Goal: Find contact information: Find contact information

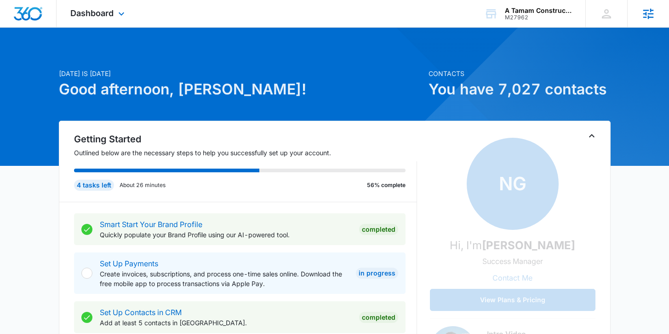
click at [647, 16] on icon at bounding box center [649, 14] width 14 height 14
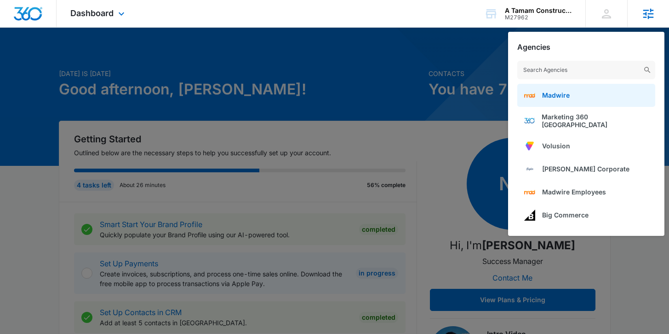
click at [563, 93] on span "Madwire" at bounding box center [556, 95] width 28 height 8
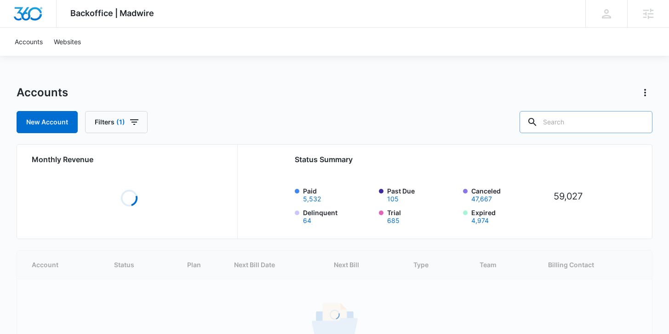
click at [592, 122] on input "text" at bounding box center [586, 122] width 133 height 22
paste input "Rheumatology"
type input "Rheumatology"
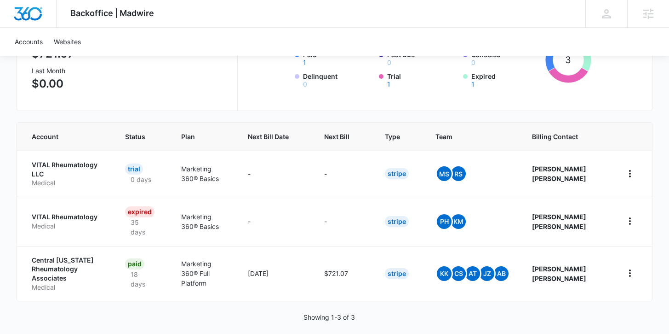
scroll to position [140, 0]
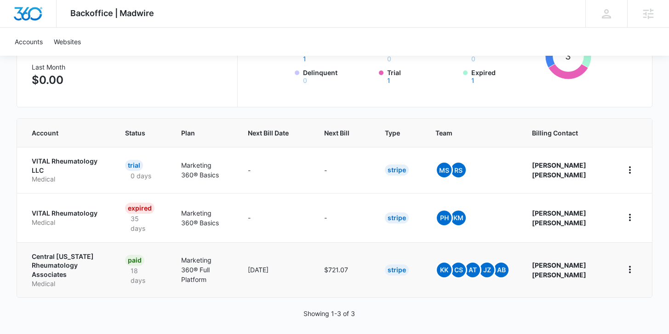
click at [57, 255] on p "Central [US_STATE] Rheumatology Associates" at bounding box center [67, 265] width 71 height 27
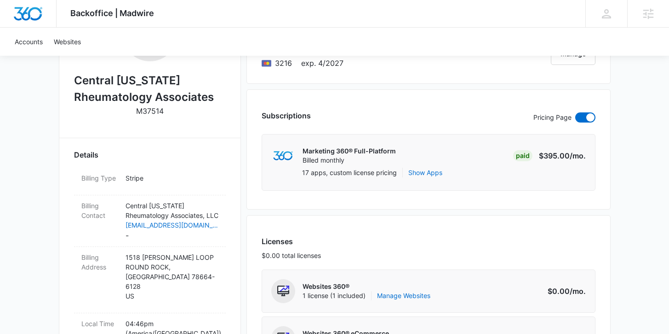
scroll to position [224, 0]
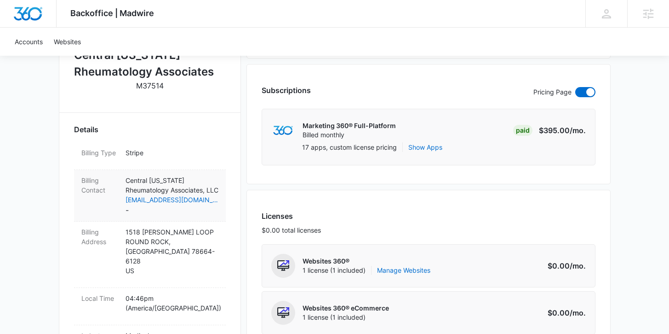
click at [173, 190] on p "Central [US_STATE] Rheumatology Associates, LLC" at bounding box center [172, 184] width 93 height 19
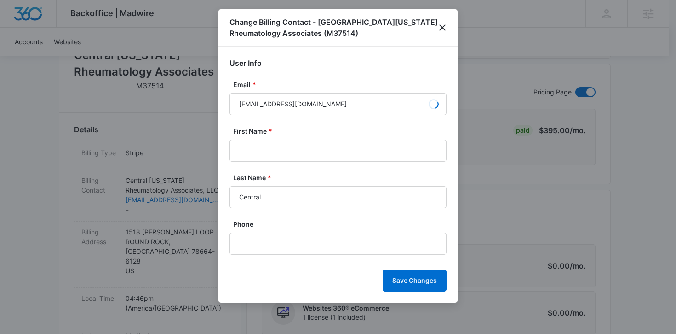
type input "[PERSON_NAME]"
click at [162, 189] on div at bounding box center [338, 167] width 676 height 334
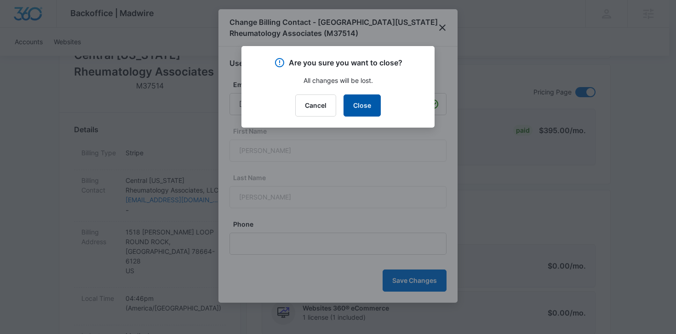
click at [362, 104] on button "Close" at bounding box center [362, 105] width 37 height 22
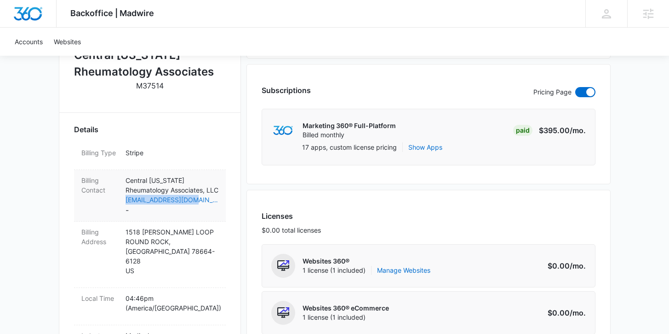
copy link "[EMAIL_ADDRESS][DOMAIN_NAME]"
drag, startPoint x: 185, startPoint y: 200, endPoint x: 566, endPoint y: 1, distance: 429.8
